Goal: Check status: Check status

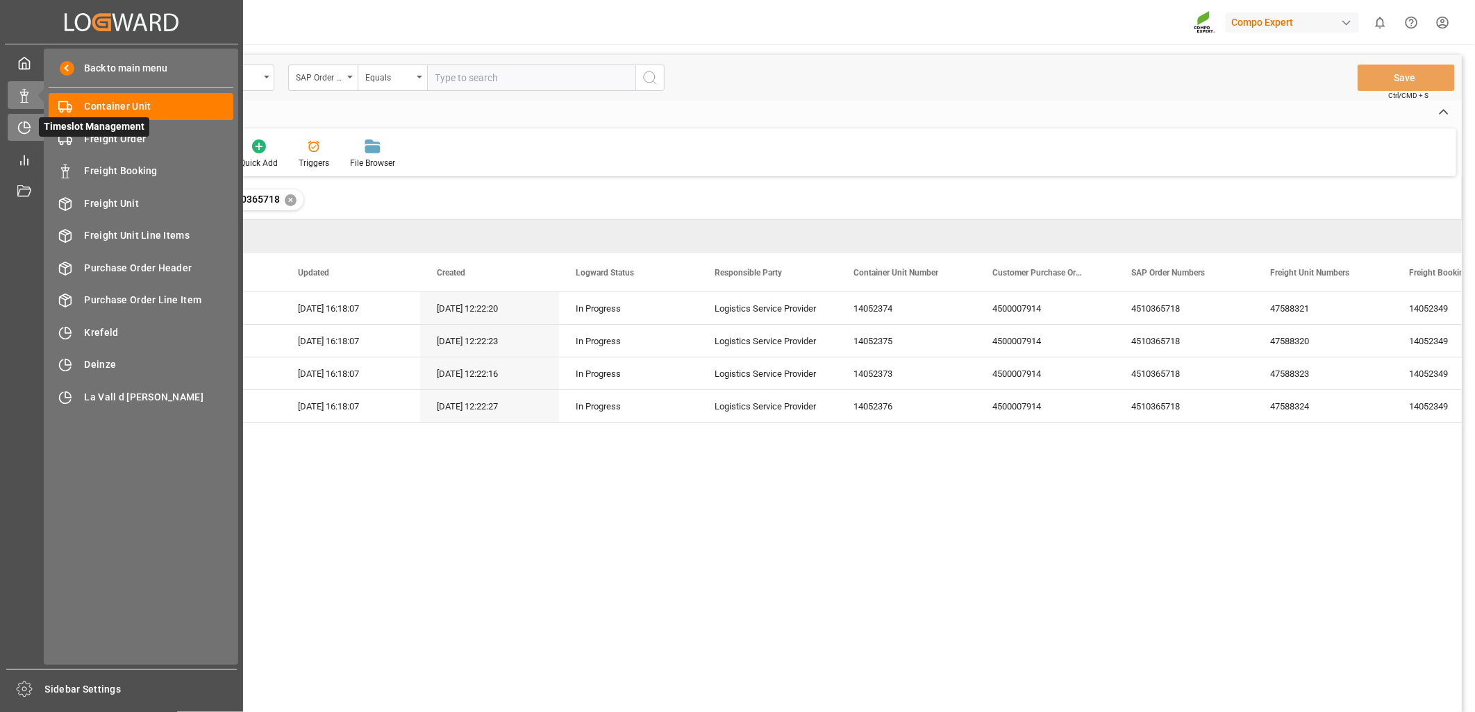
click at [28, 125] on icon at bounding box center [24, 128] width 14 height 14
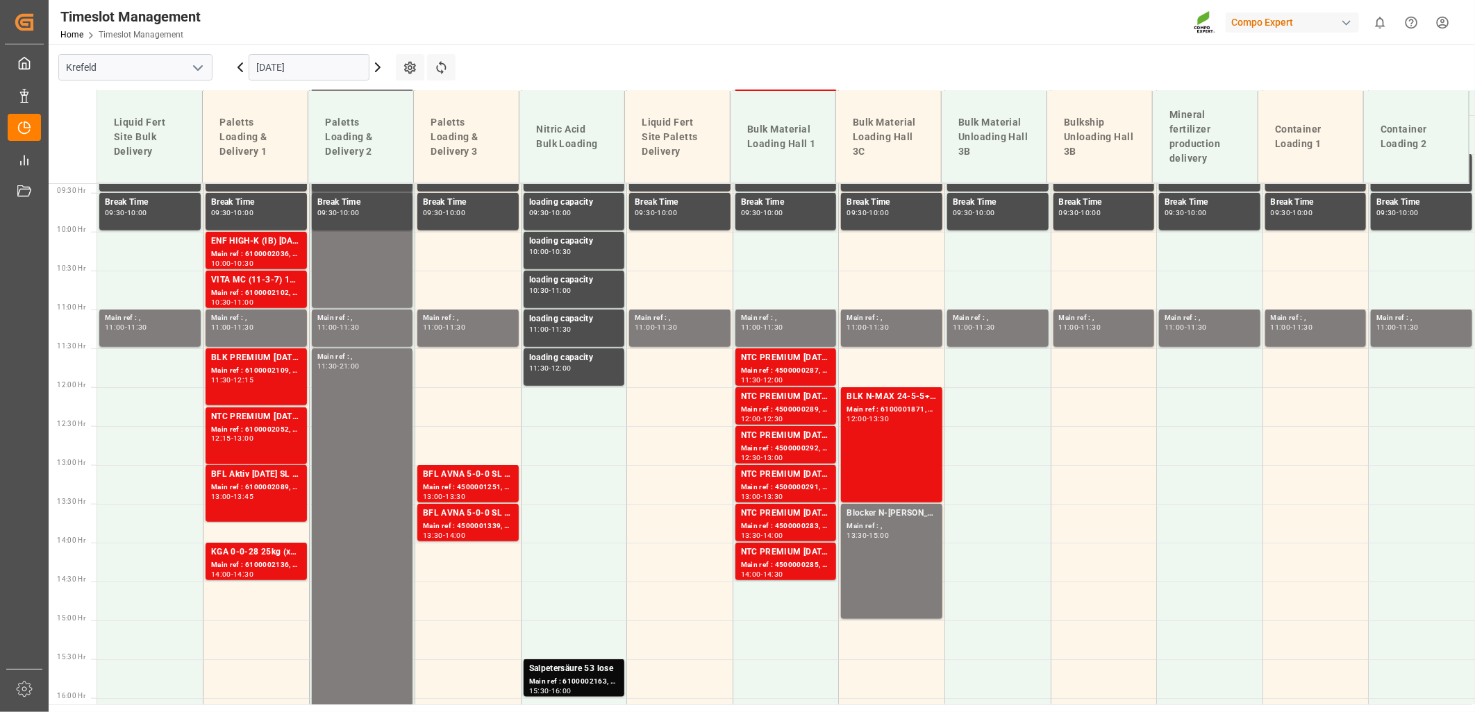
scroll to position [734, 0]
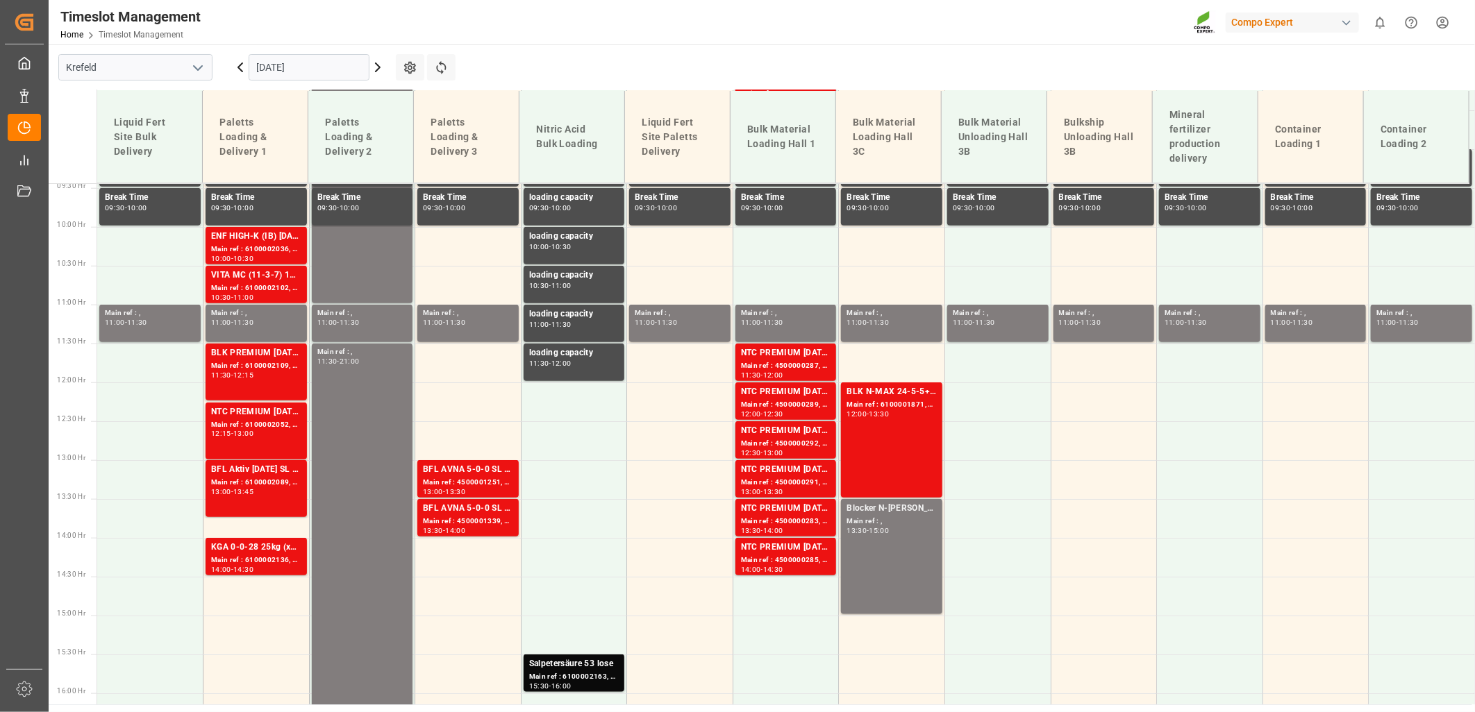
click at [198, 68] on polyline "open menu" at bounding box center [198, 68] width 8 height 4
click at [137, 168] on div "La Vall d [PERSON_NAME]" at bounding box center [135, 160] width 153 height 31
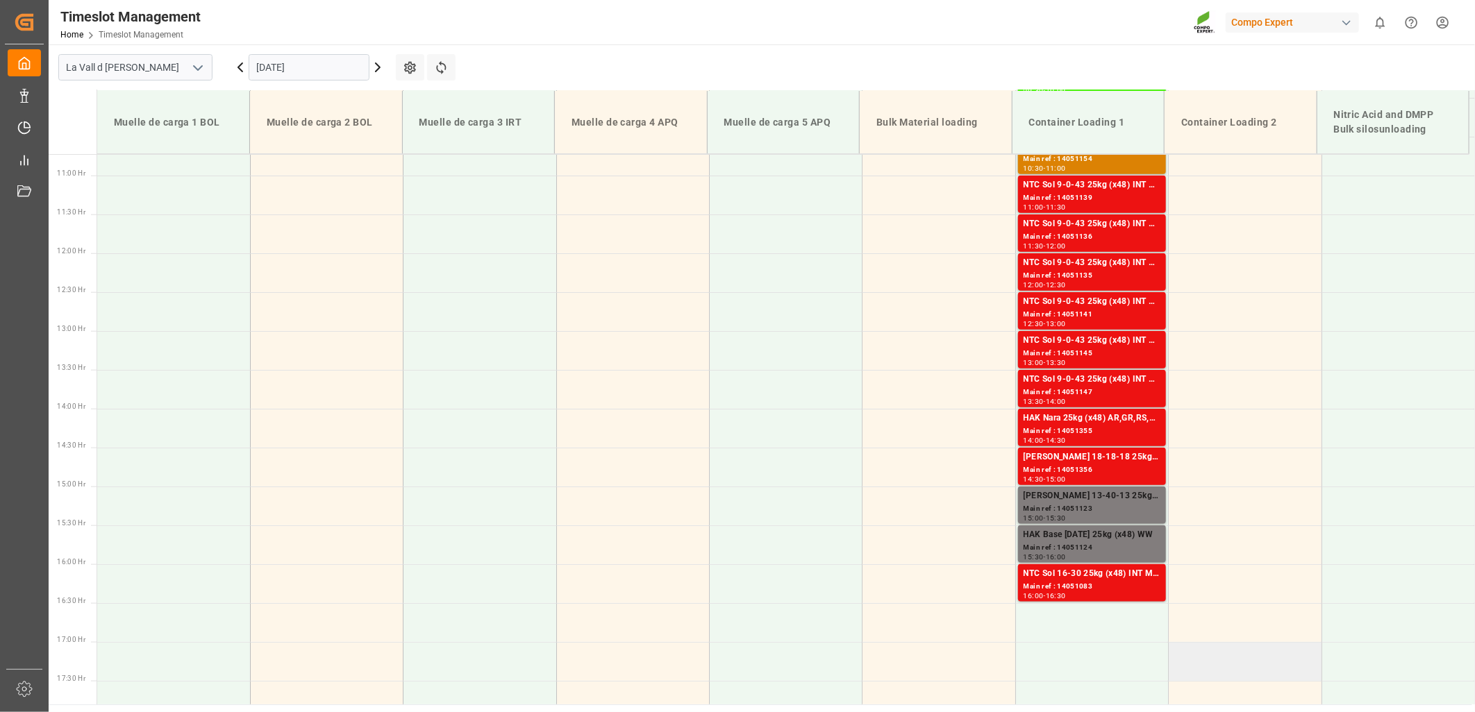
scroll to position [936, 0]
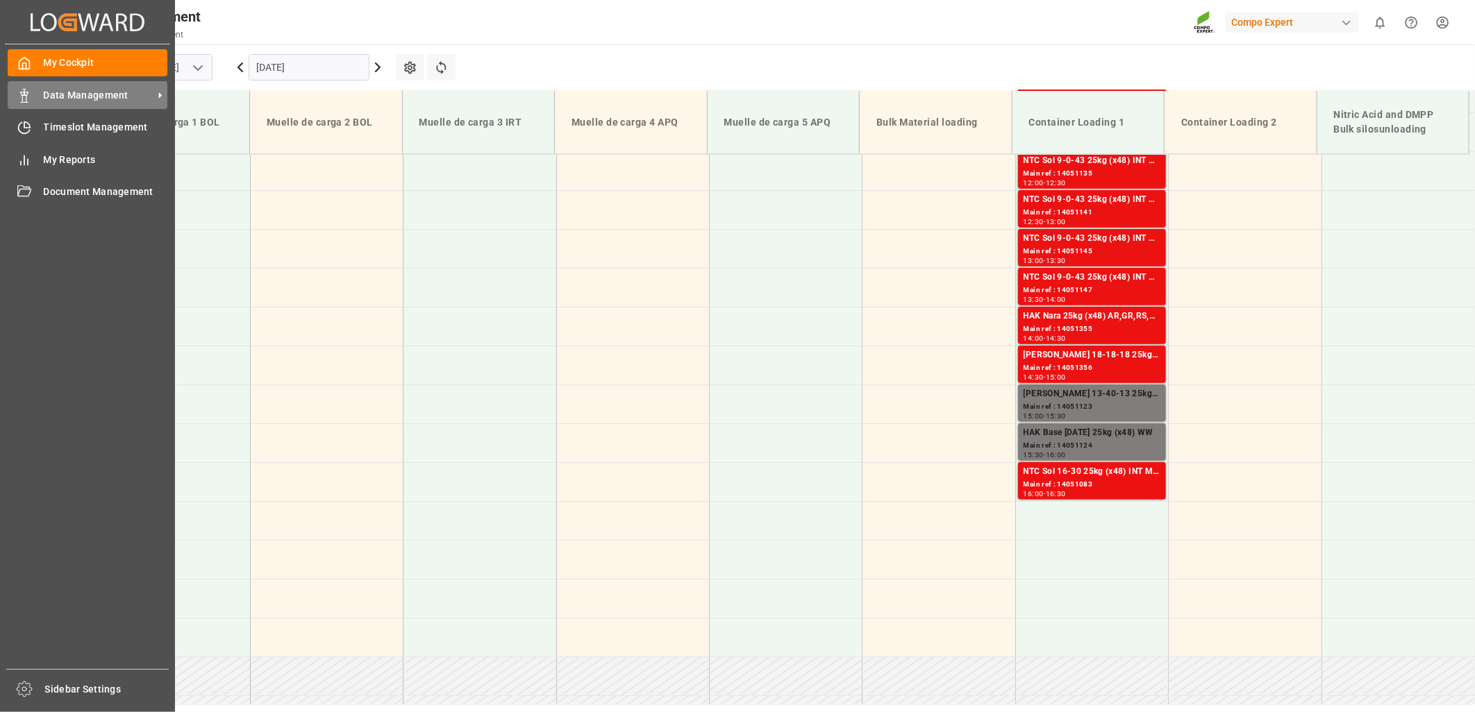
click at [38, 91] on div "Data Management Data Management" at bounding box center [88, 94] width 160 height 27
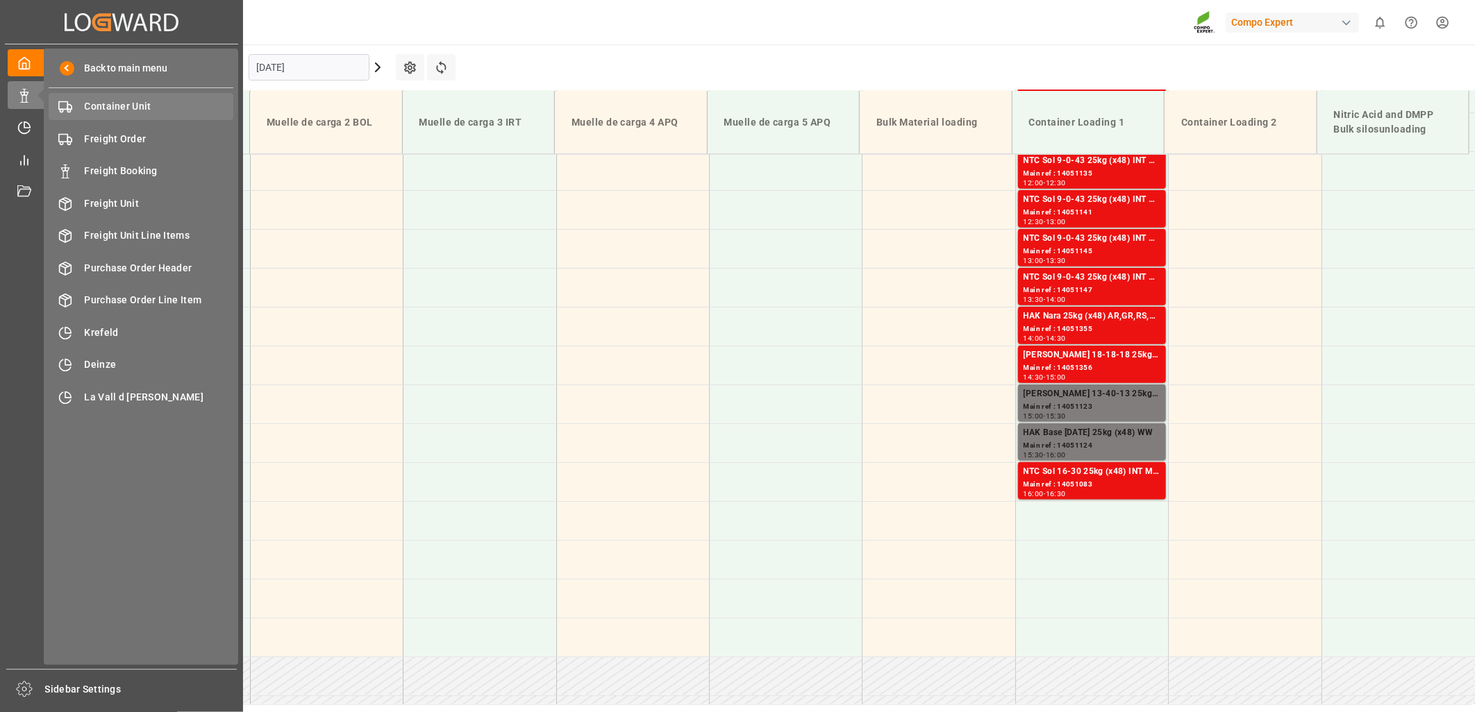
click at [157, 108] on span "Container Unit" at bounding box center [159, 106] width 149 height 15
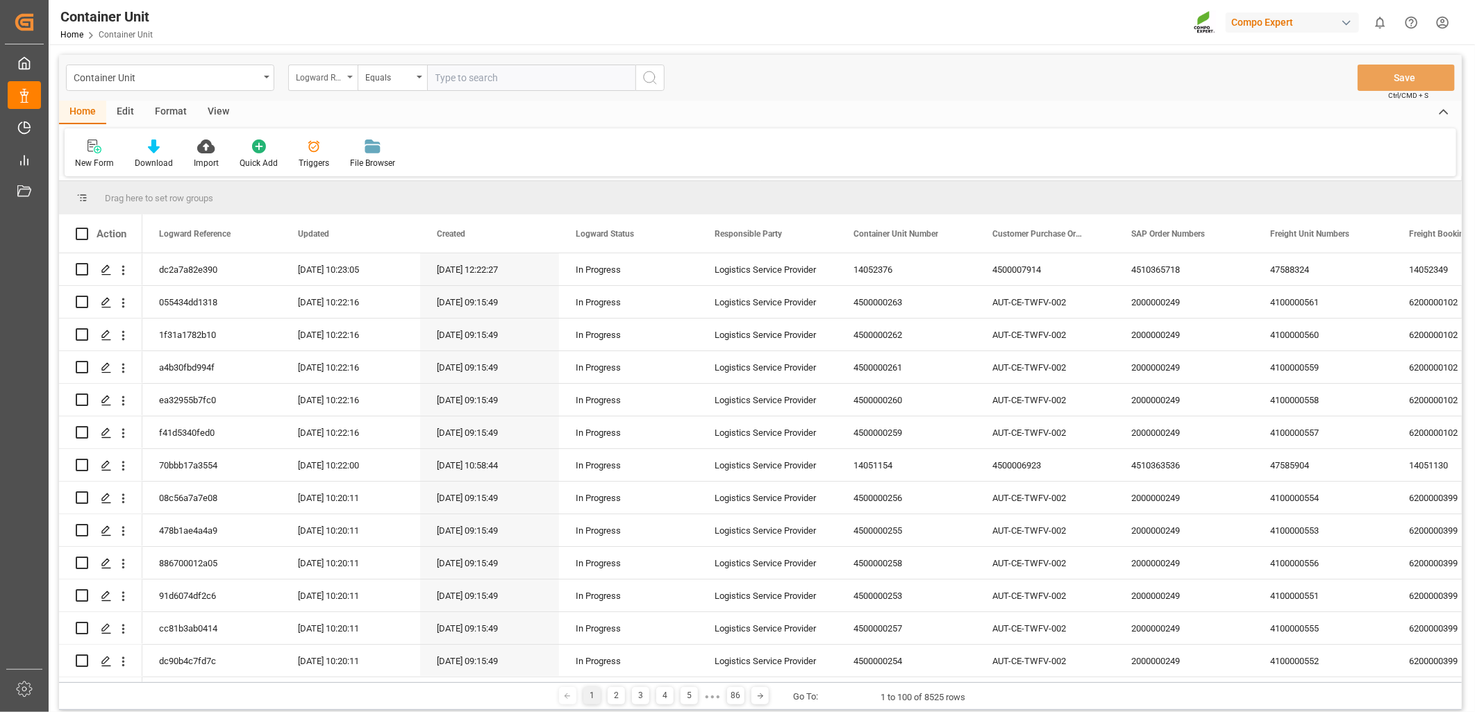
click at [346, 76] on div "Logward Reference" at bounding box center [322, 78] width 69 height 26
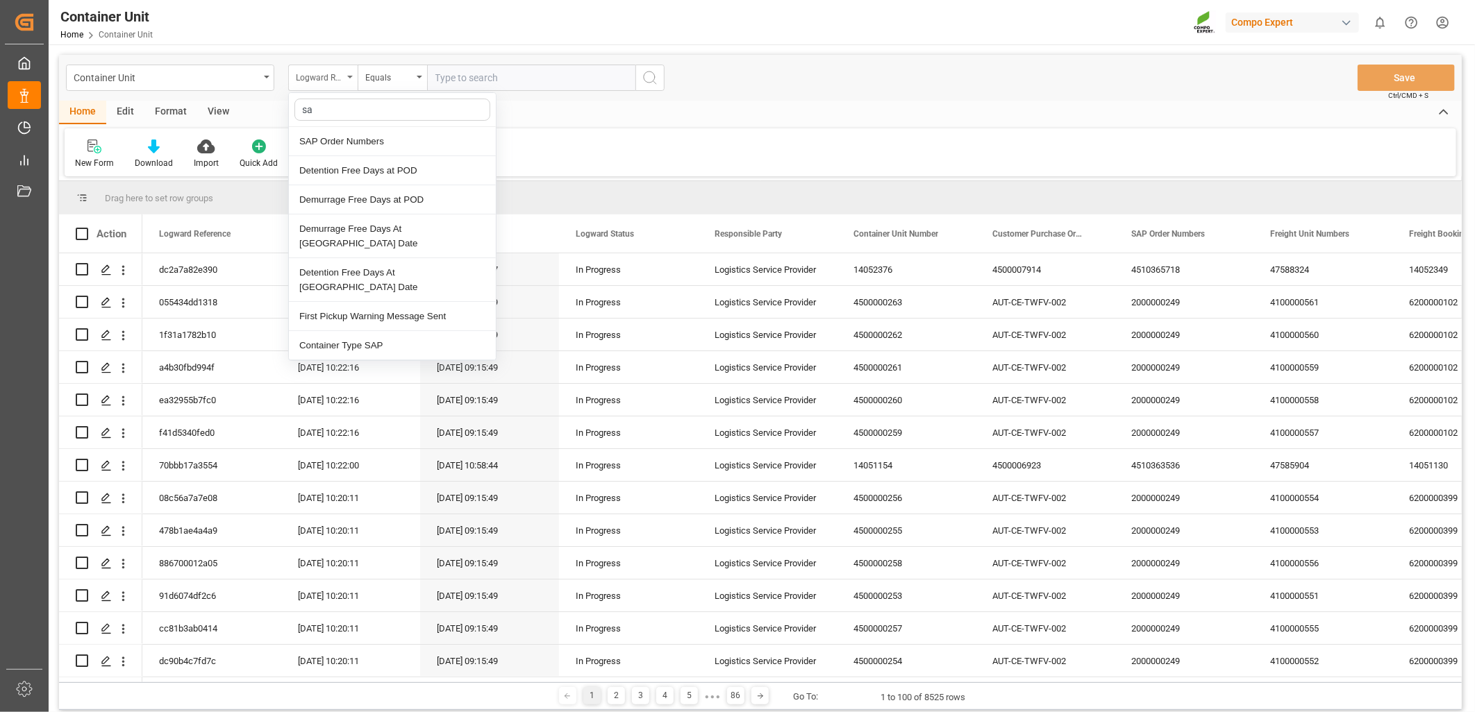
type input "sap"
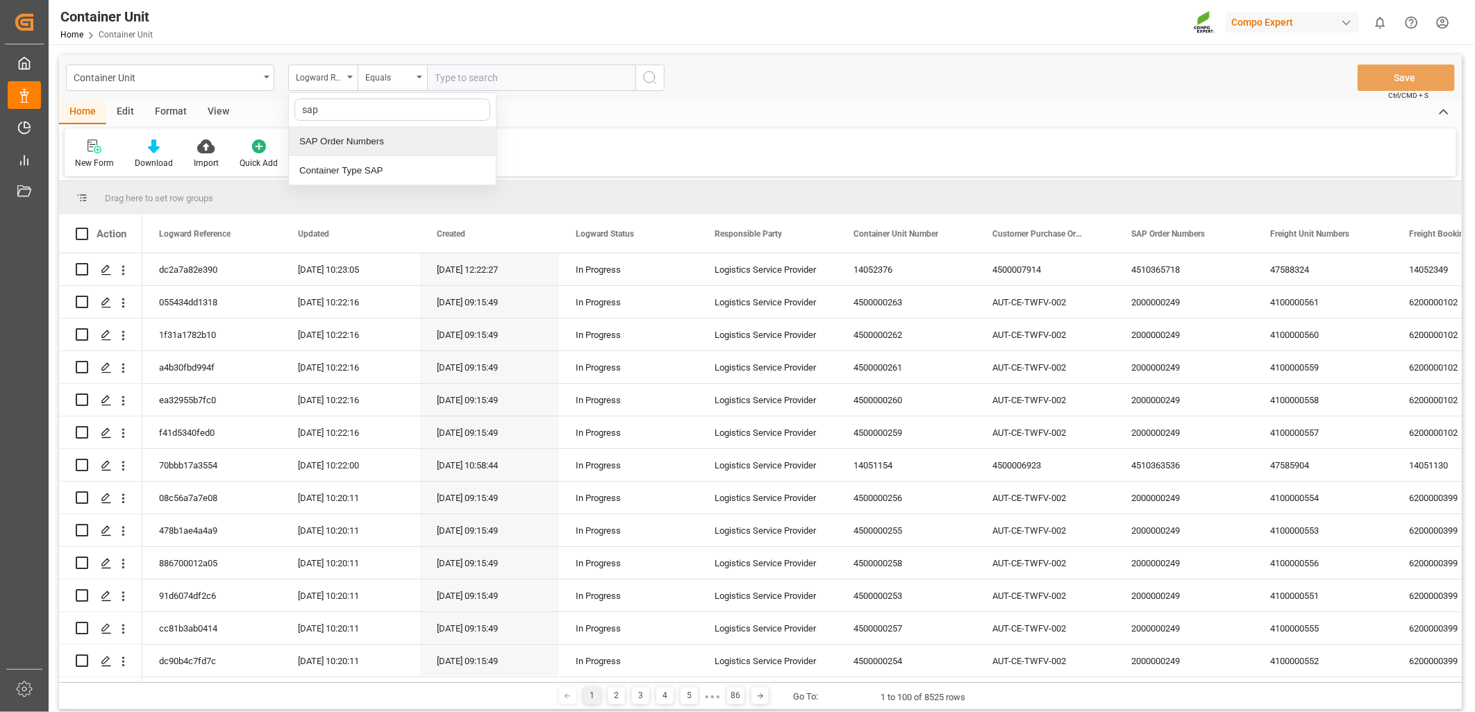
click at [337, 140] on div "SAP Order Numbers" at bounding box center [392, 141] width 207 height 29
click at [411, 78] on div "Equals" at bounding box center [388, 76] width 47 height 16
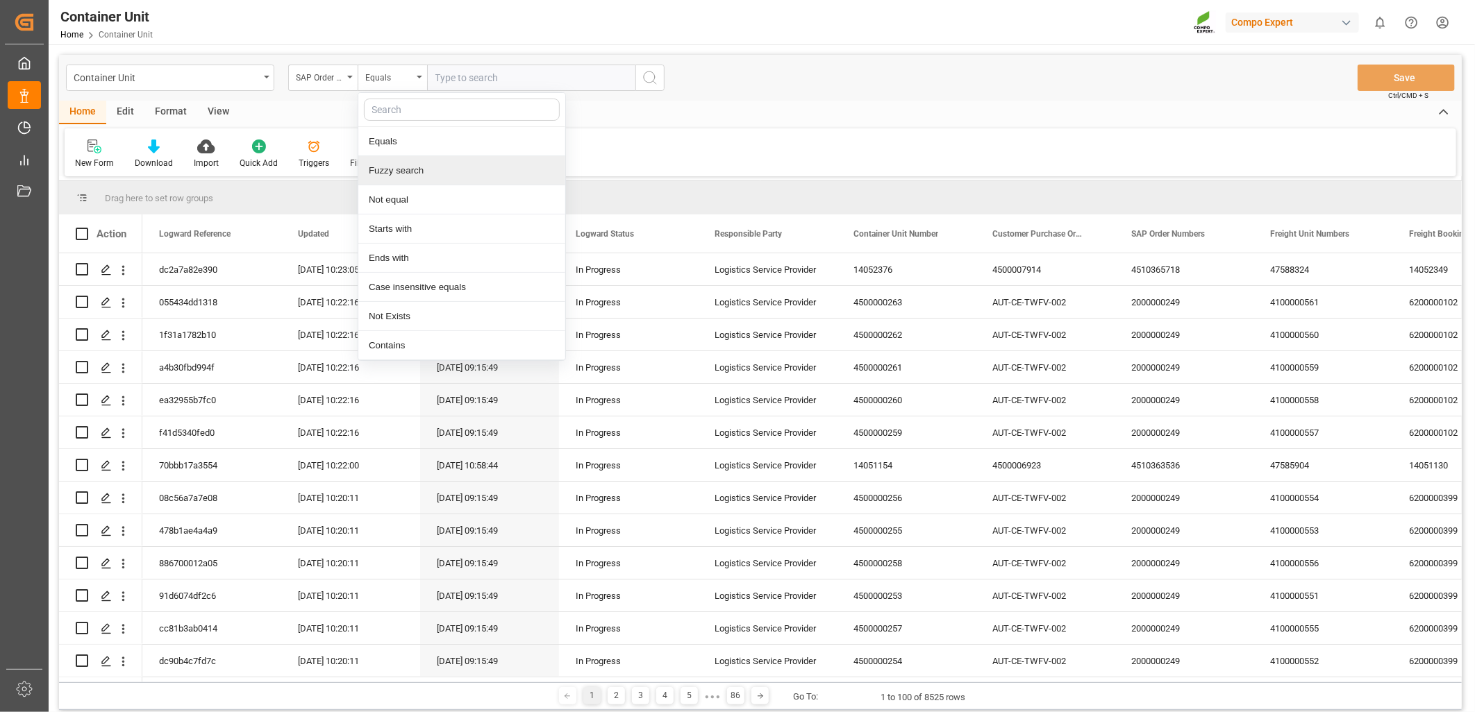
click at [378, 164] on div "Fuzzy search" at bounding box center [461, 170] width 207 height 29
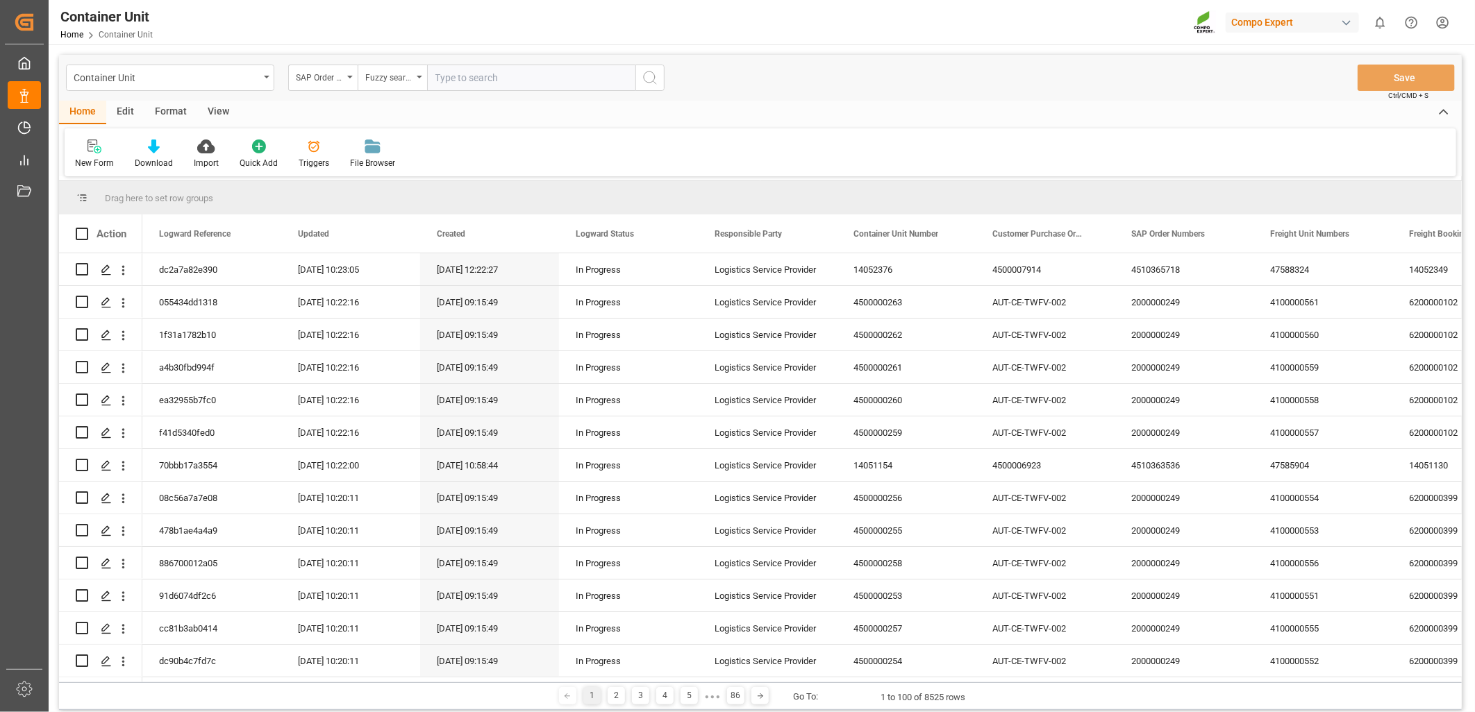
paste input "4510365718"
type input "4510365718"
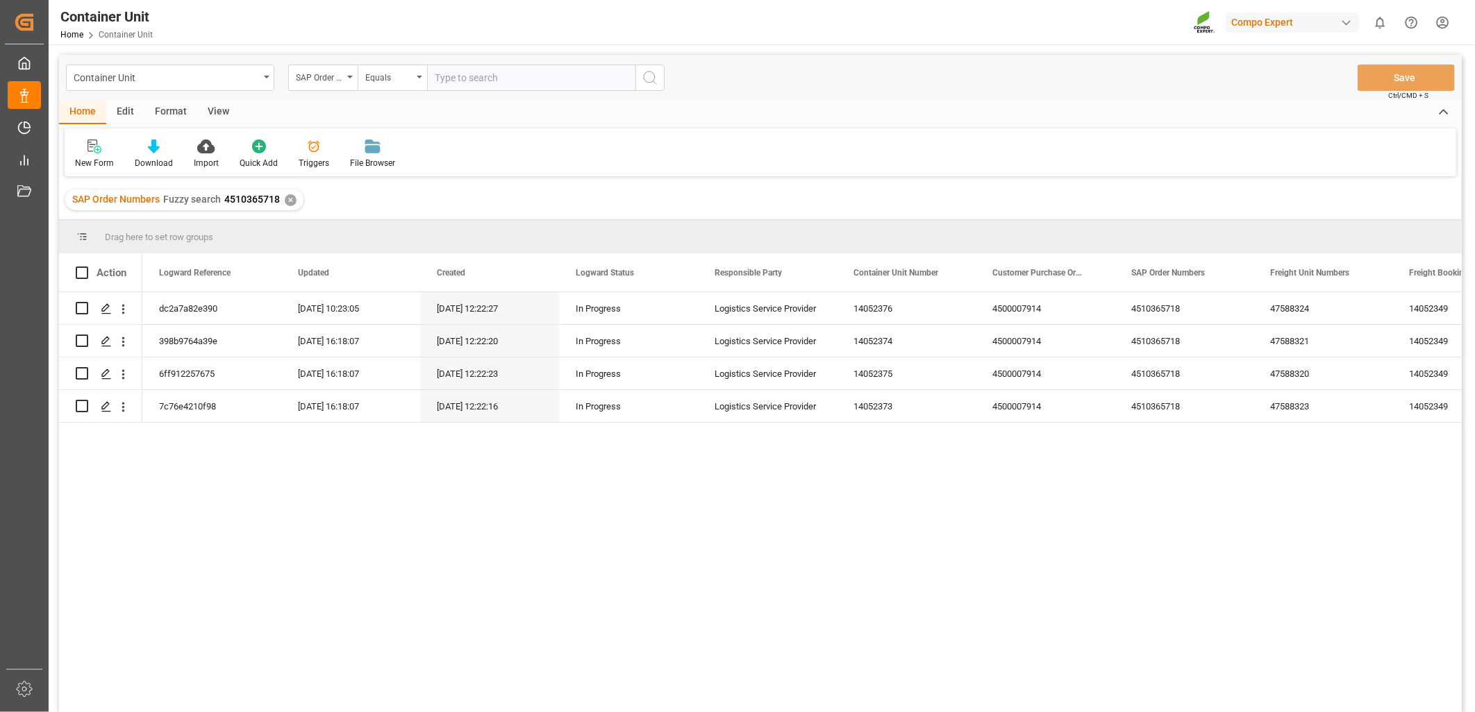
click at [767, 77] on div "Container Unit SAP Order Numbers Equals Save Ctrl/CMD + S" at bounding box center [760, 78] width 1403 height 46
click at [289, 198] on div "✕" at bounding box center [291, 200] width 12 height 12
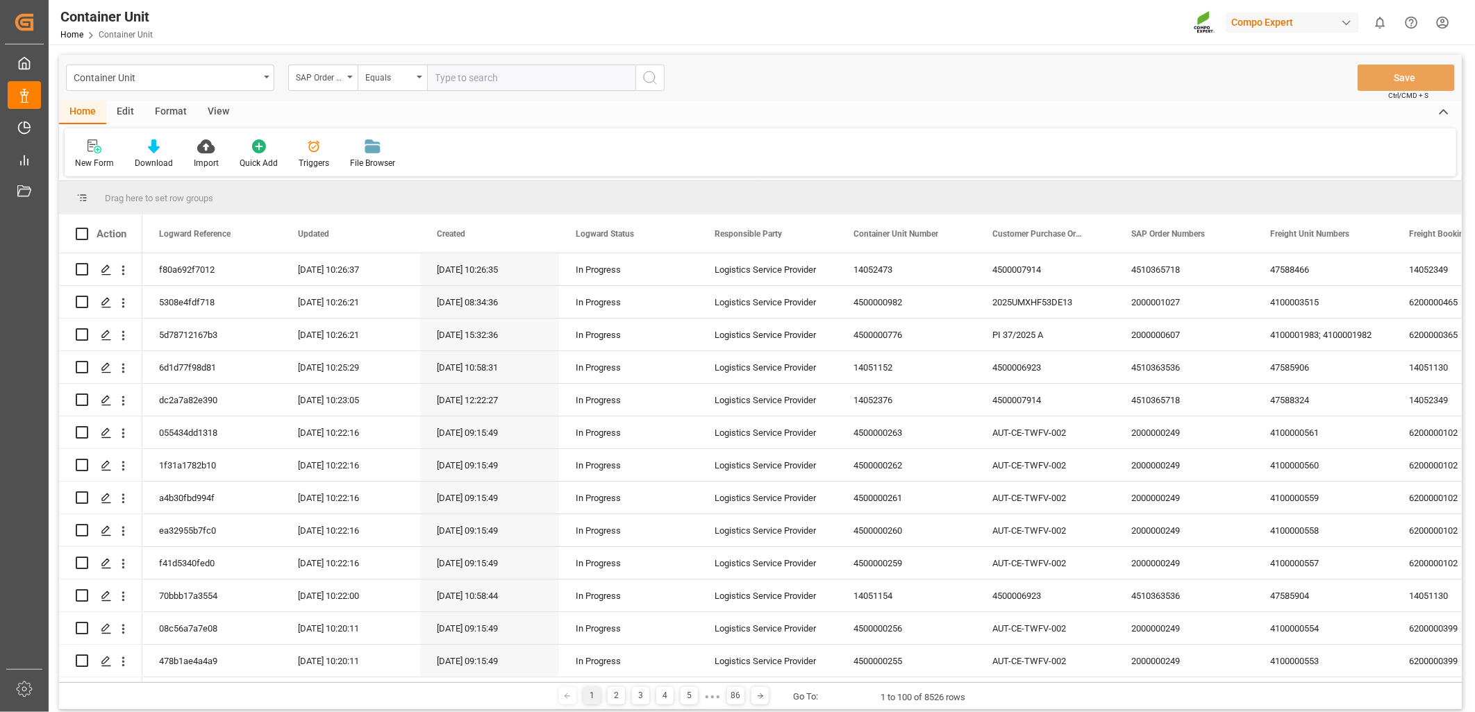
drag, startPoint x: 595, startPoint y: 133, endPoint x: 589, endPoint y: 128, distance: 8.4
click at [595, 134] on div "New Form Download Import Quick Add Triggers File Browser" at bounding box center [761, 152] width 1392 height 48
click at [408, 78] on div "Equals" at bounding box center [388, 76] width 47 height 16
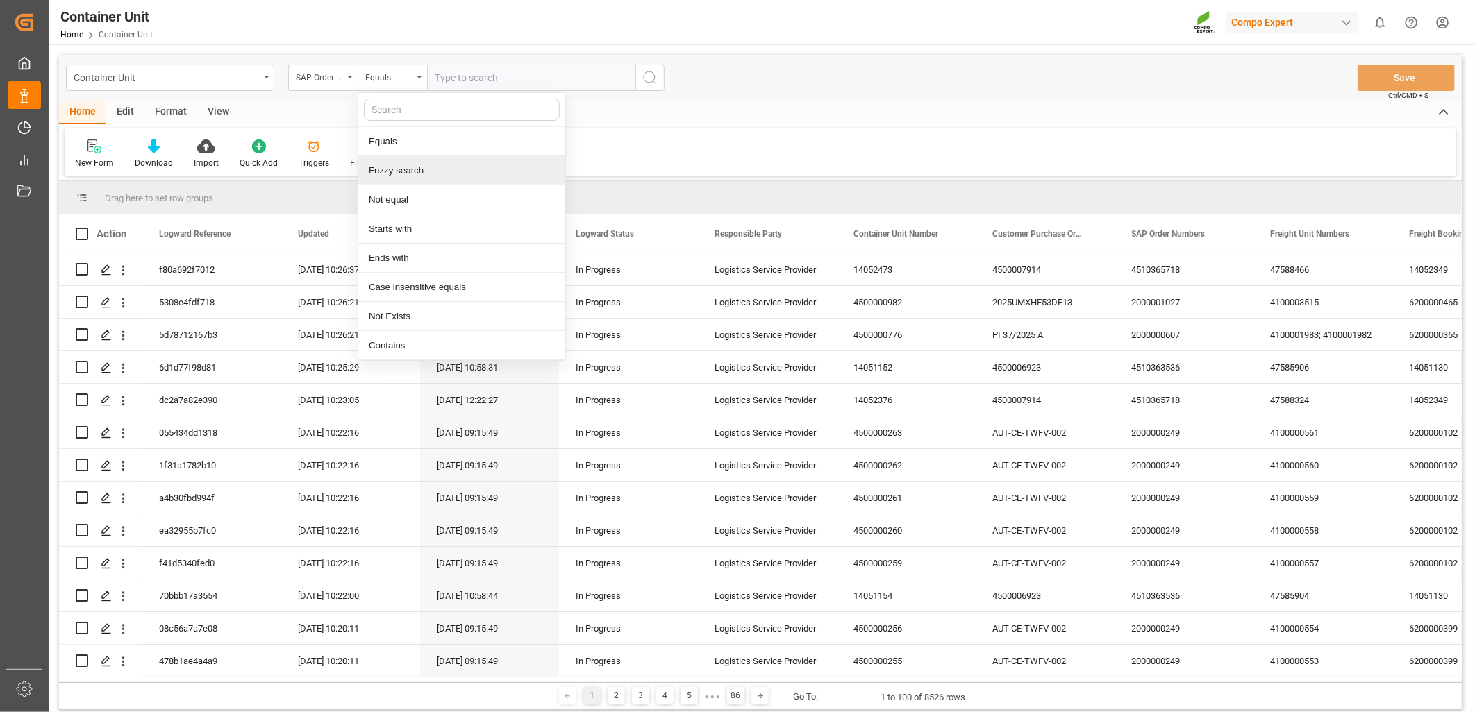
click at [394, 172] on div "Fuzzy search" at bounding box center [461, 170] width 207 height 29
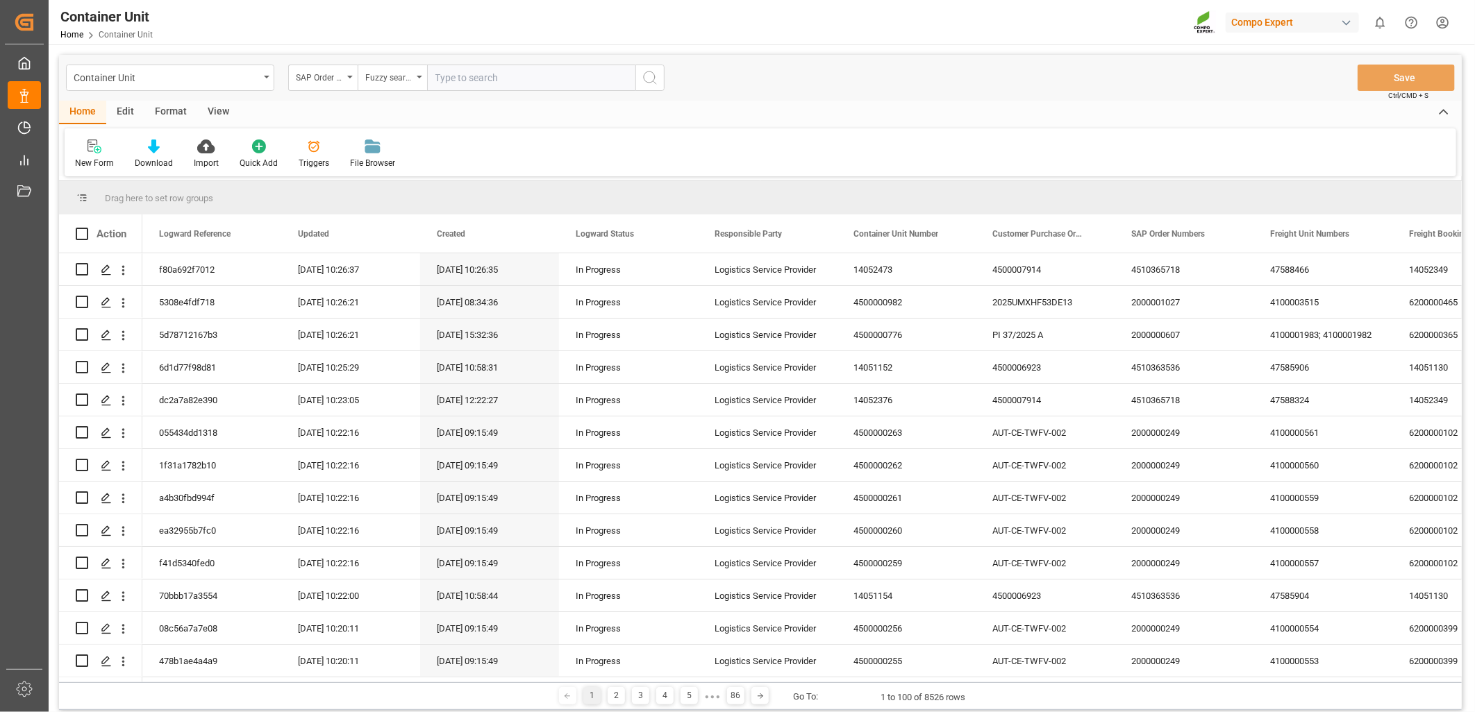
paste input "4510365718"
type input "4510365718"
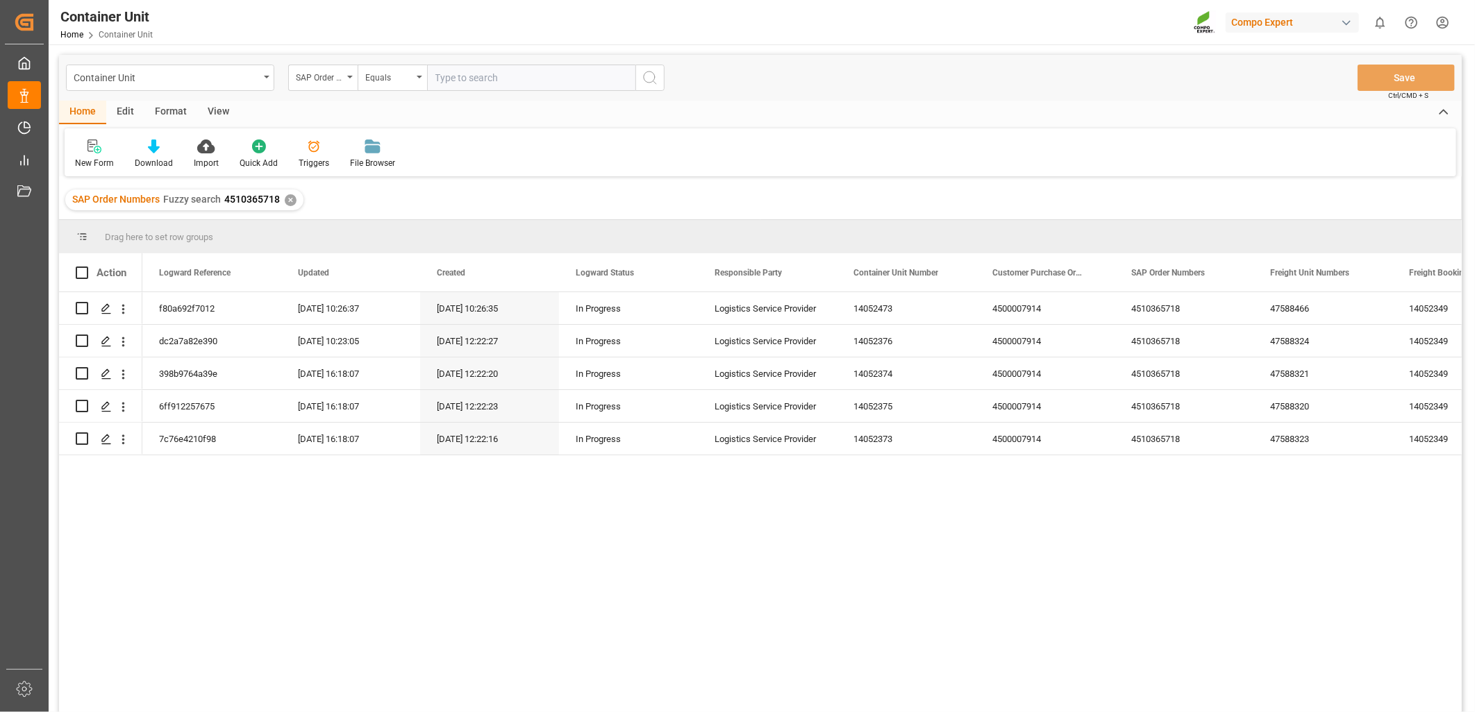
click at [394, 621] on div "f80a692f7012 [DATE] 10:26:37 [DATE] 10:26:35 In Progress Logistics Service Prov…" at bounding box center [801, 506] width 1319 height 429
